Goal: Find specific page/section: Find specific page/section

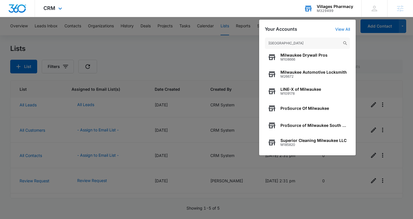
scroll to position [73, 0]
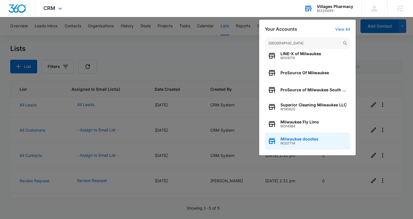
type input "[GEOGRAPHIC_DATA]"
click at [297, 134] on div "Milwaukee doodles M337714" at bounding box center [307, 140] width 85 height 17
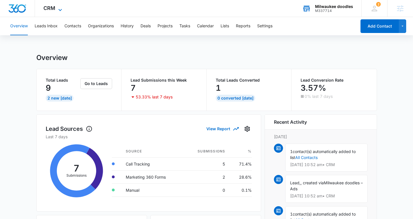
click at [51, 8] on span "CRM" at bounding box center [49, 8] width 12 height 6
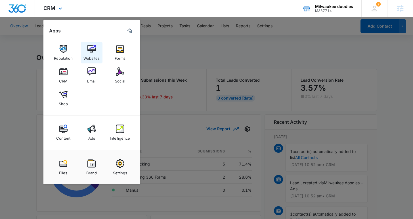
click at [89, 53] on img at bounding box center [91, 49] width 9 height 9
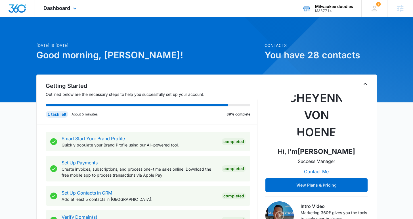
click at [315, 8] on div "Milwaukee doodles M337714 Your Accounts View All" at bounding box center [328, 8] width 68 height 17
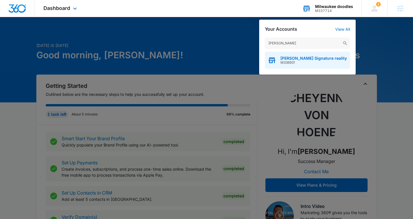
type input "anderson-smith"
click at [310, 55] on div "Anderson-Smith Signature reality M336931" at bounding box center [307, 60] width 85 height 17
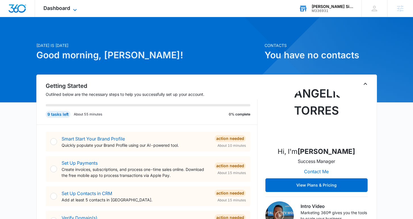
click at [51, 9] on span "Dashboard" at bounding box center [56, 8] width 27 height 6
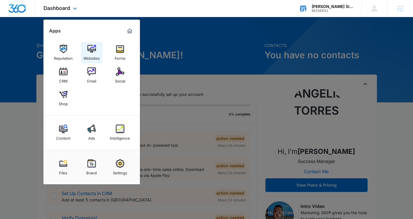
click at [87, 56] on div "Websites" at bounding box center [92, 56] width 16 height 7
